Goal: Find specific page/section: Find specific page/section

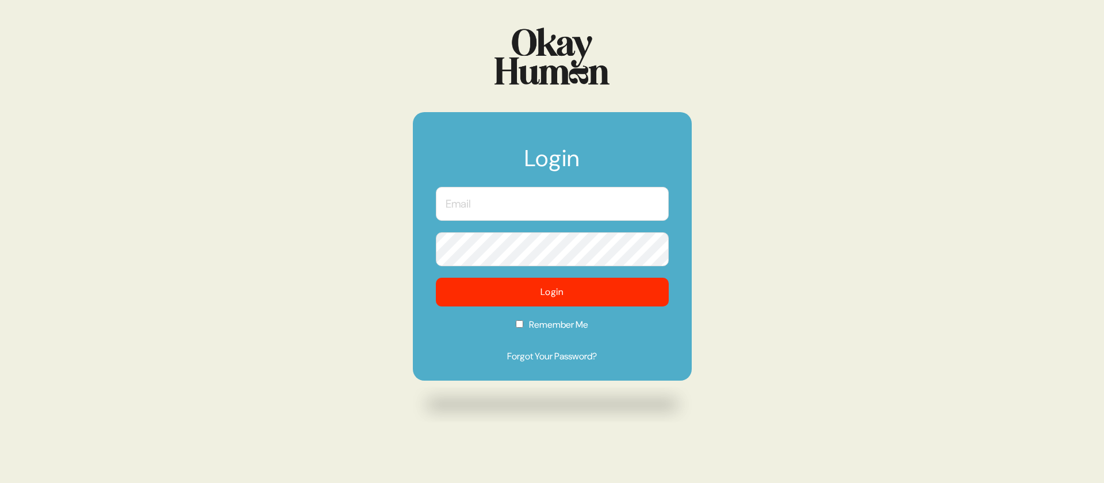
click at [500, 197] on input "text" at bounding box center [552, 204] width 233 height 34
type input "[PERSON_NAME][EMAIL_ADDRESS][DOMAIN_NAME]"
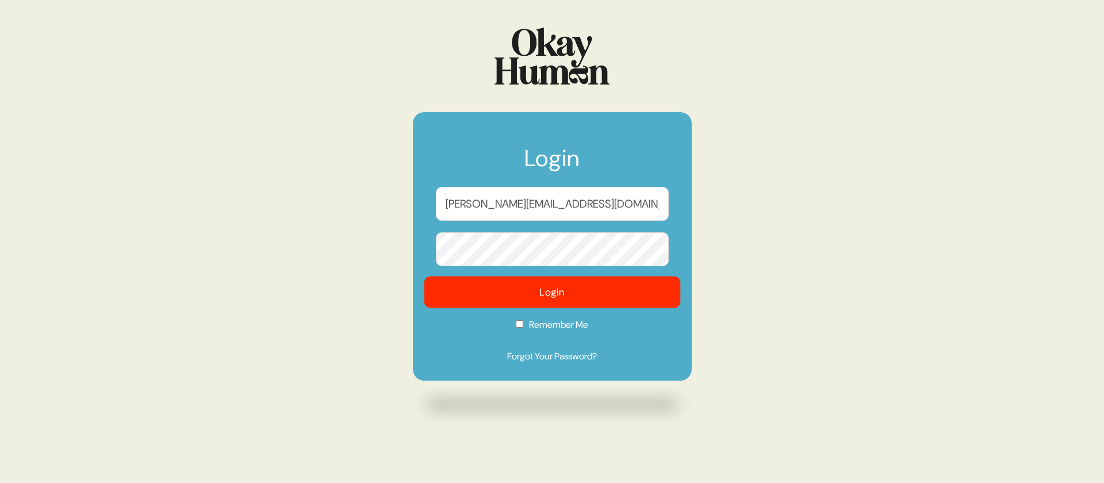
click at [480, 292] on button "Login" at bounding box center [552, 293] width 256 height 32
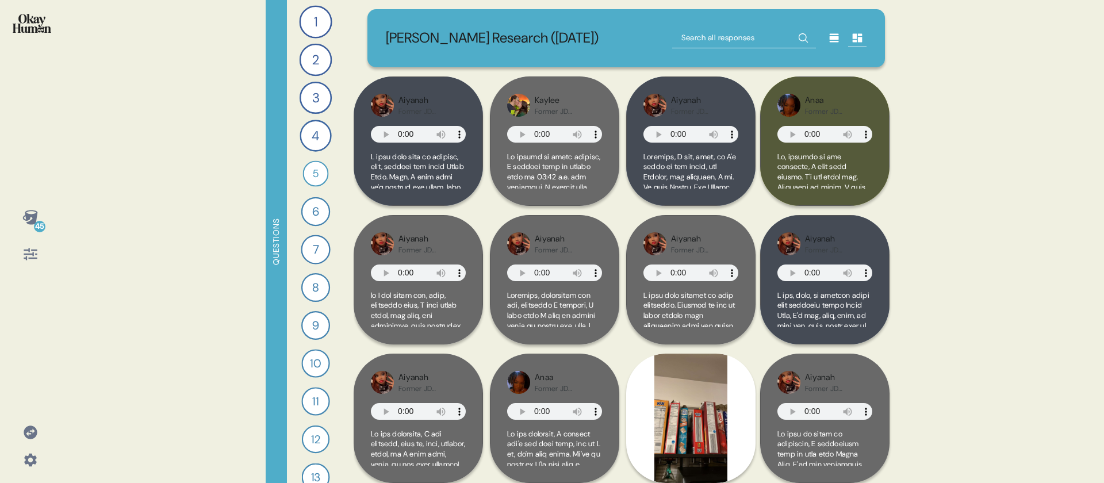
click at [473, 49] on p "Jimmy Dean Zillennials Research (Aug 2024)" at bounding box center [492, 38] width 213 height 21
click at [30, 216] on icon at bounding box center [29, 217] width 15 height 14
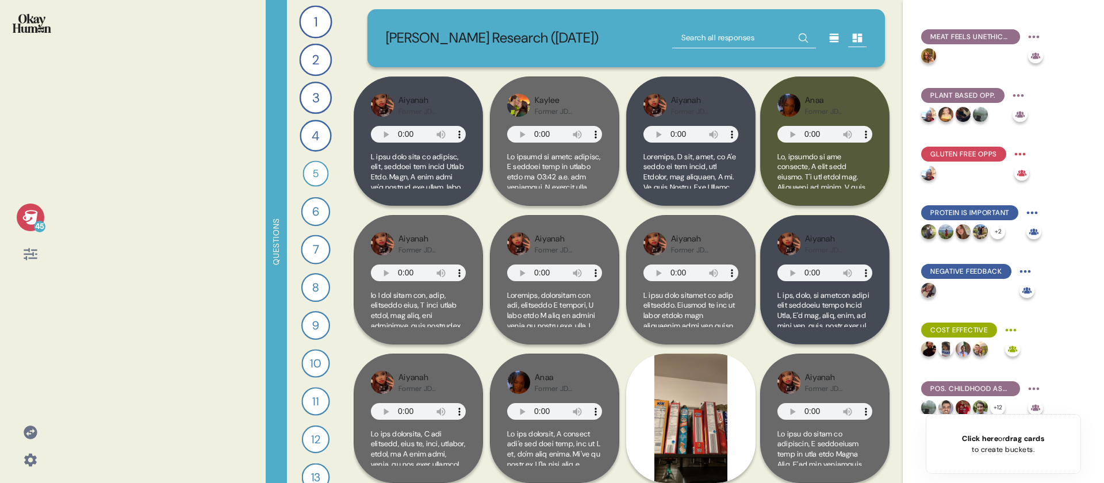
scroll to position [2230, 0]
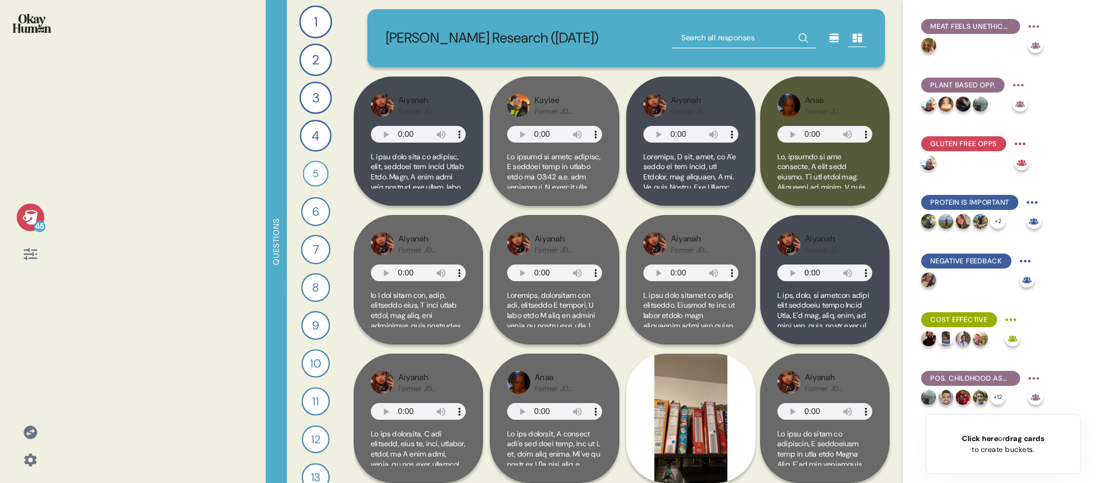
click at [22, 217] on icon at bounding box center [30, 217] width 16 height 16
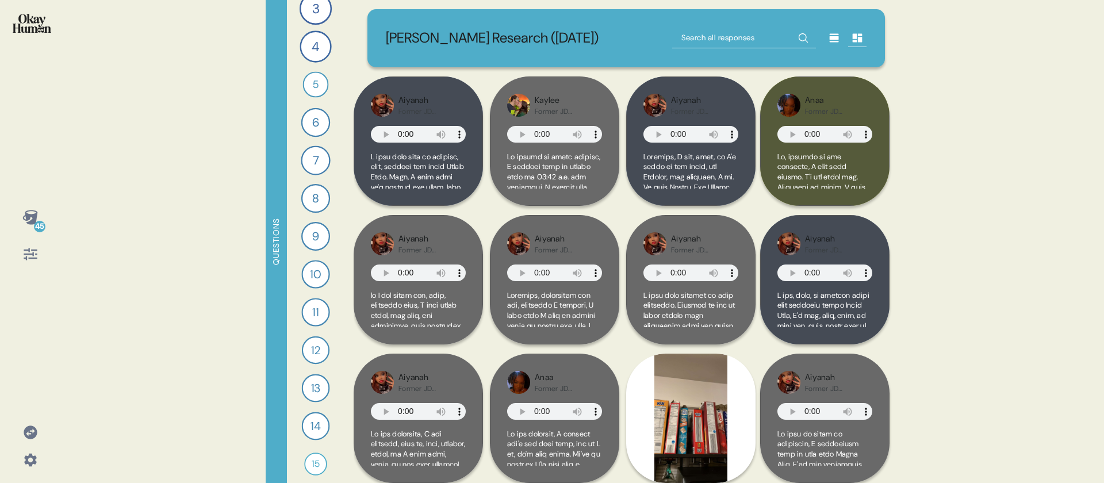
scroll to position [95, 0]
click at [308, 462] on div "15" at bounding box center [315, 457] width 23 height 23
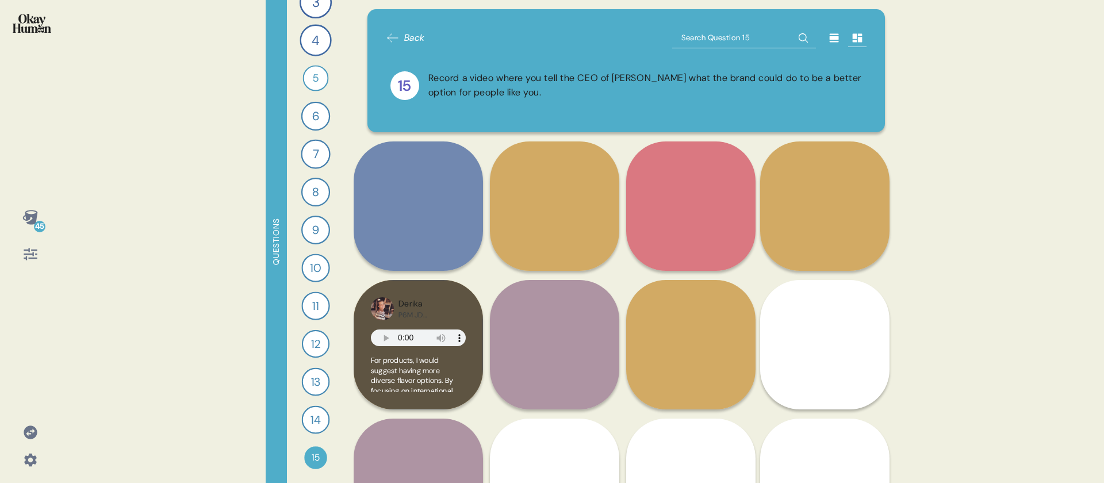
click at [46, 258] on div "45" at bounding box center [30, 236] width 42 height 64
click at [25, 252] on icon at bounding box center [30, 254] width 16 height 16
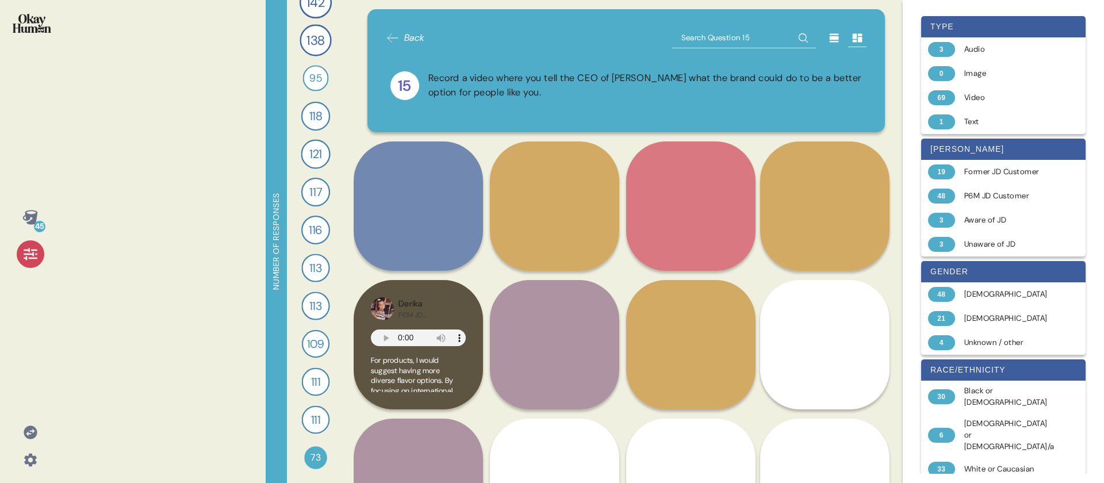
click at [23, 260] on icon at bounding box center [30, 254] width 16 height 16
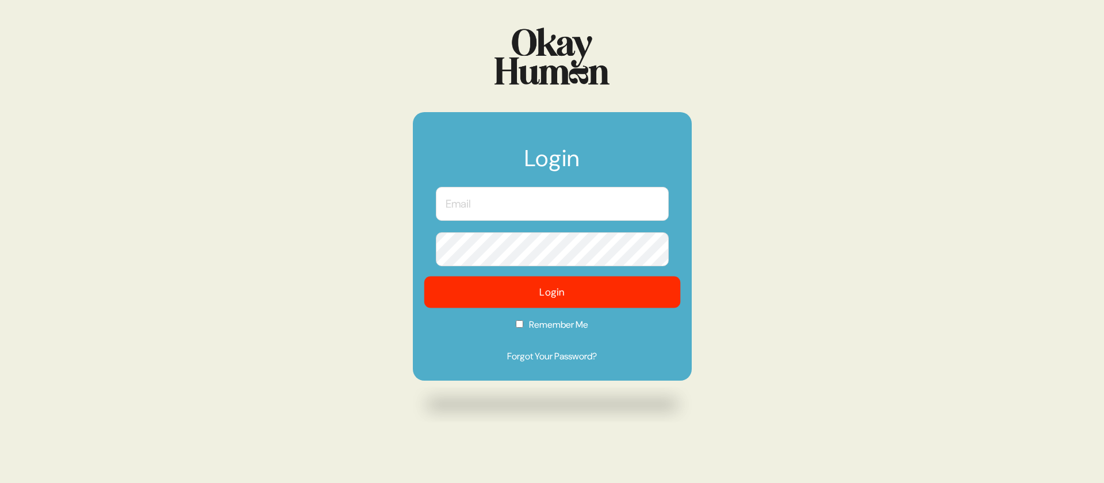
type input "[PERSON_NAME][EMAIL_ADDRESS][DOMAIN_NAME]"
click at [513, 280] on button "Login" at bounding box center [552, 293] width 256 height 32
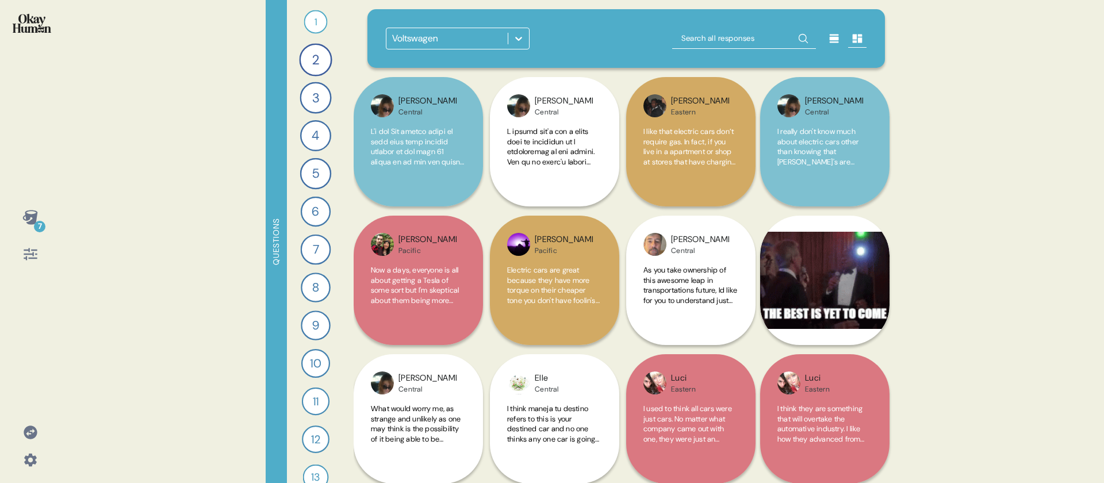
click at [452, 39] on div "Voltswagen" at bounding box center [446, 38] width 121 height 21
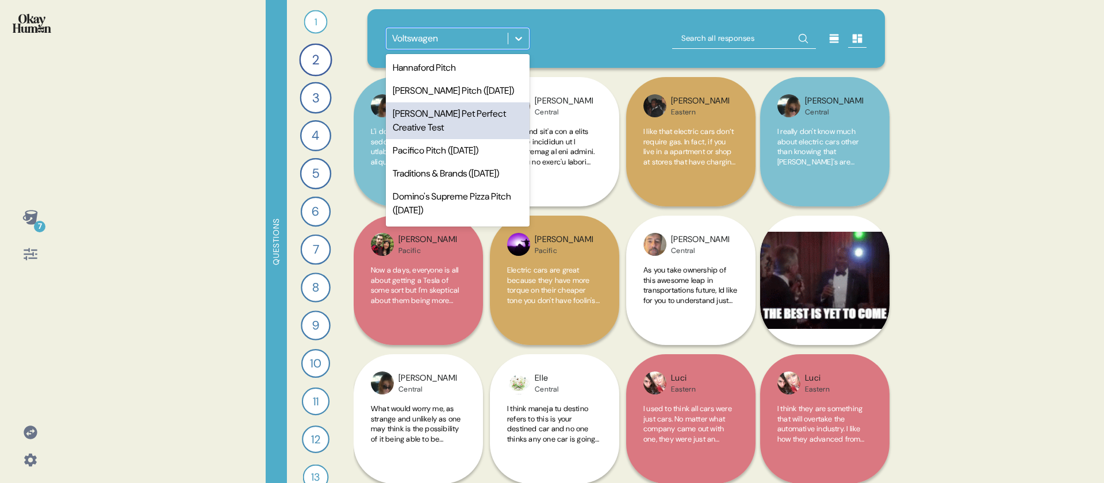
click at [493, 123] on div "[PERSON_NAME] Pet Perfect Creative Test" at bounding box center [458, 120] width 144 height 37
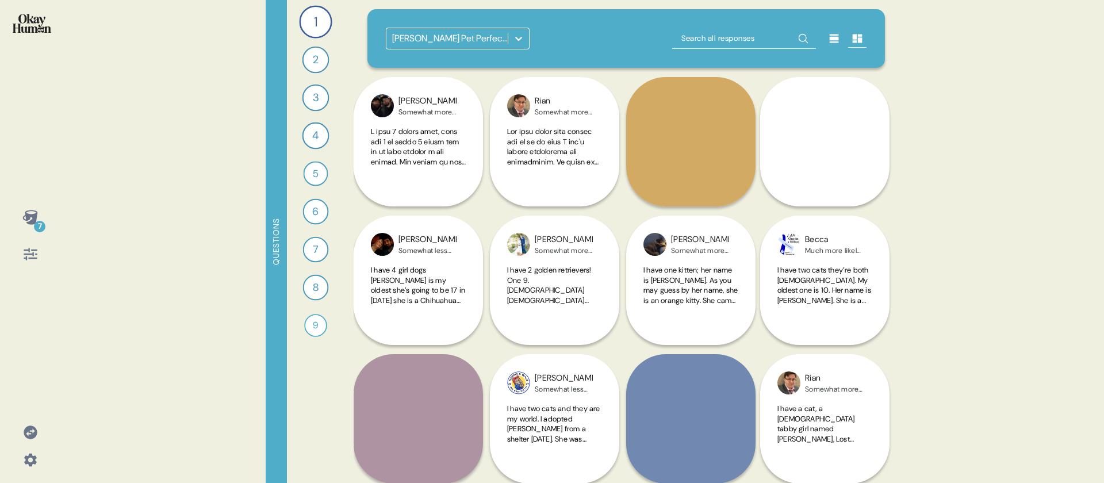
click at [29, 257] on icon at bounding box center [30, 254] width 13 height 12
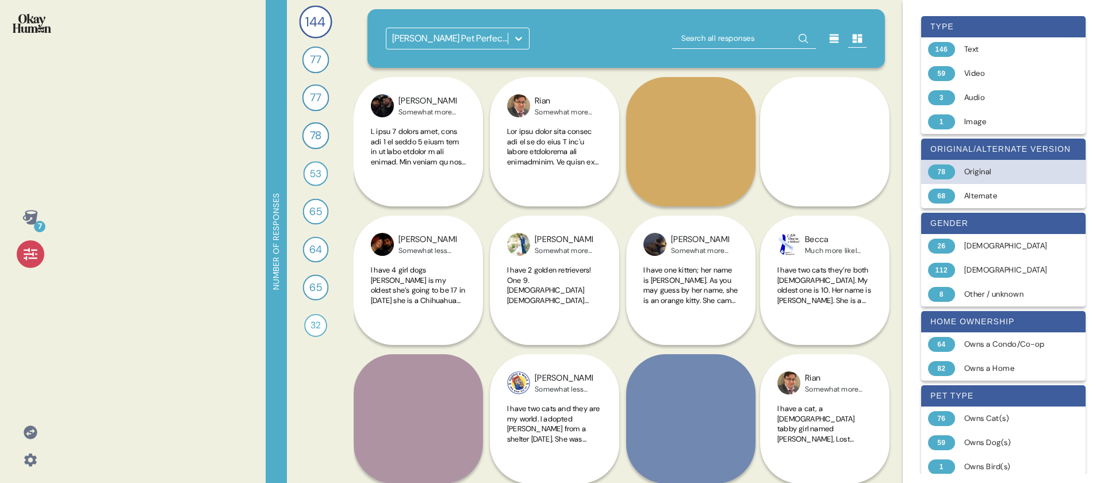
click at [959, 172] on div "78 Original" at bounding box center [1003, 172] width 164 height 24
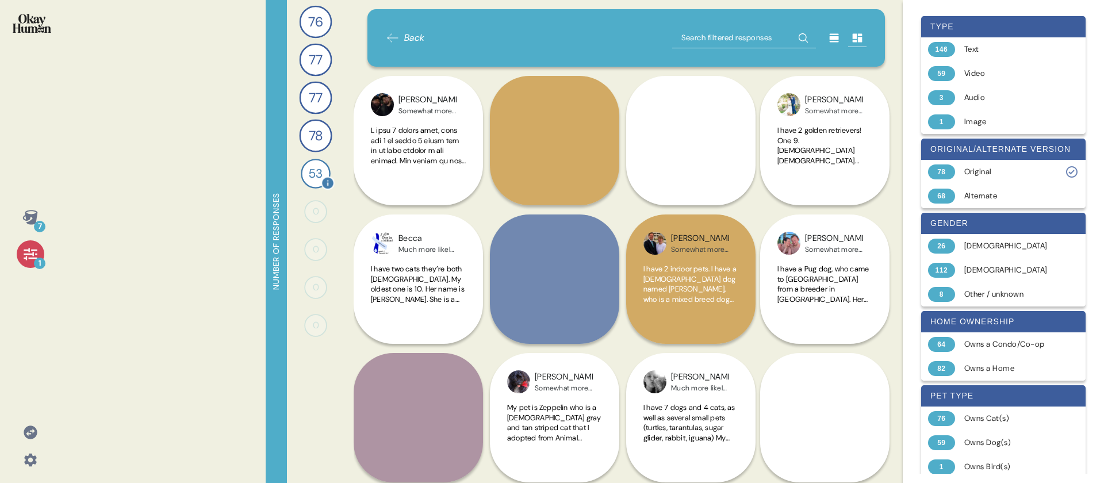
click at [320, 168] on span "53" at bounding box center [315, 173] width 13 height 18
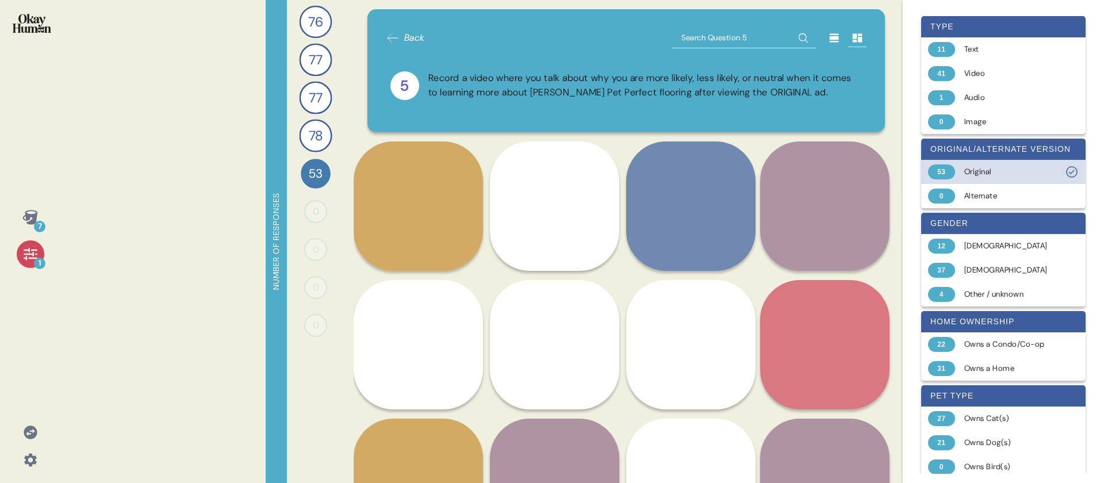
click at [982, 178] on div "53 Original" at bounding box center [1003, 172] width 164 height 24
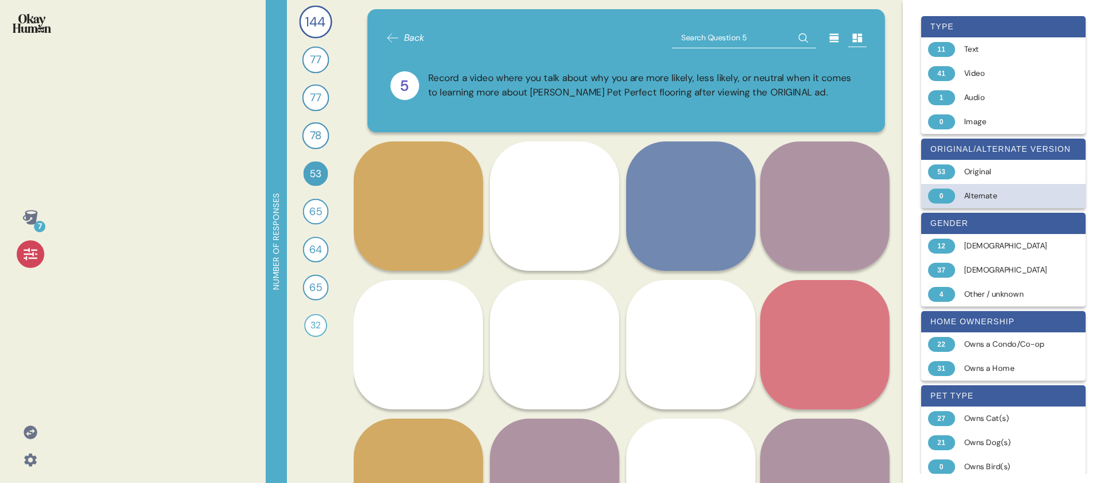
click at [974, 199] on div "Alternate" at bounding box center [1009, 195] width 91 height 11
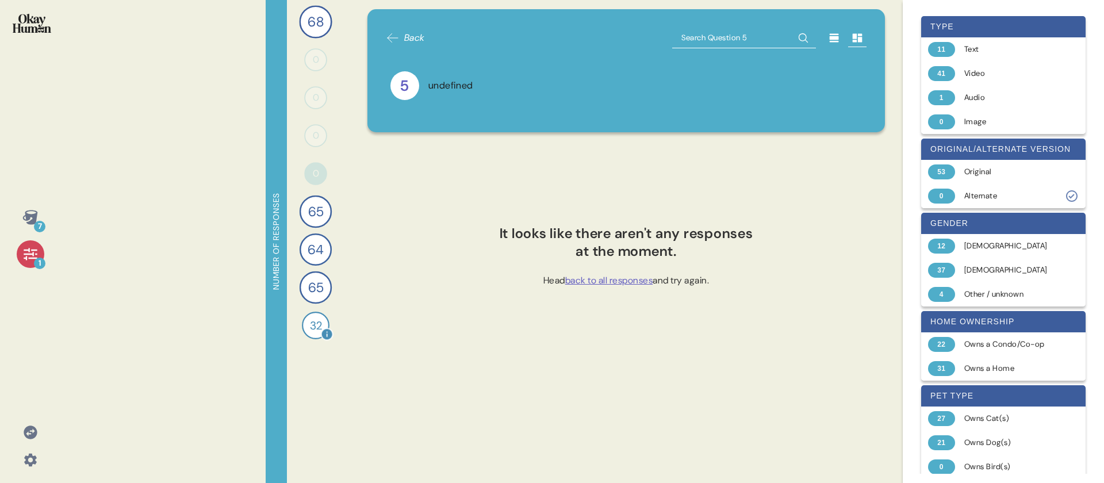
click at [315, 336] on div "32" at bounding box center [316, 326] width 28 height 28
